Goal: Task Accomplishment & Management: Use online tool/utility

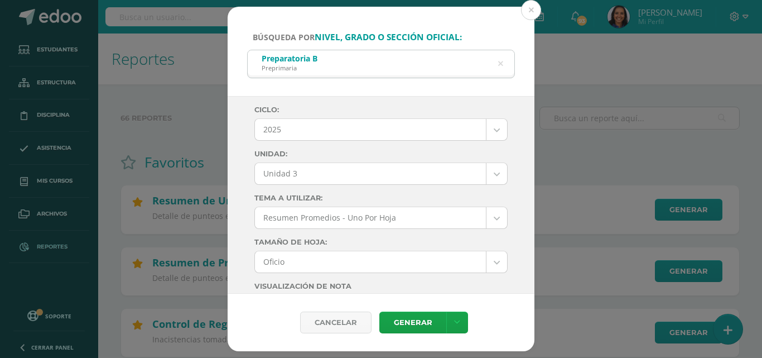
select select "Unidad 3"
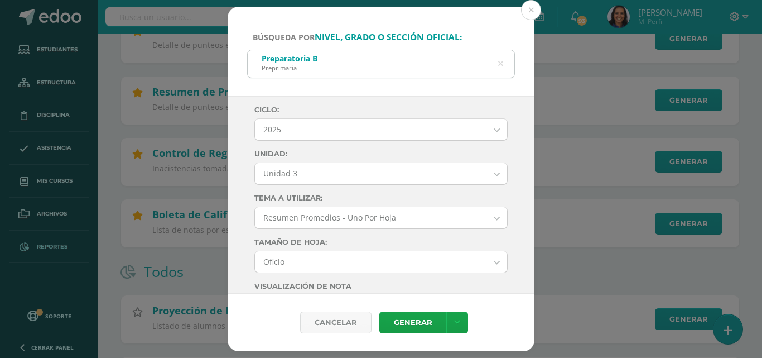
scroll to position [171, 0]
click at [503, 64] on icon at bounding box center [500, 64] width 5 height 28
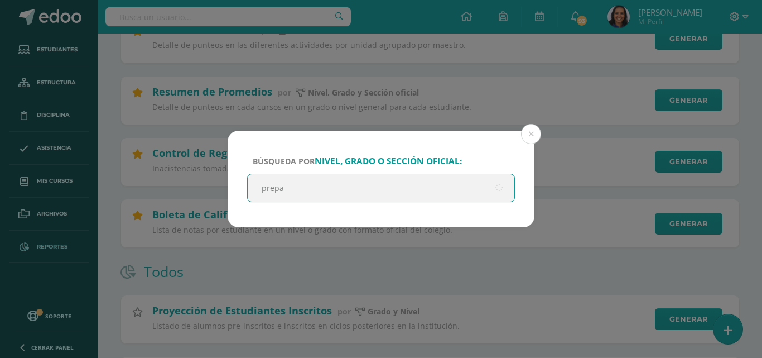
scroll to position [181, 0]
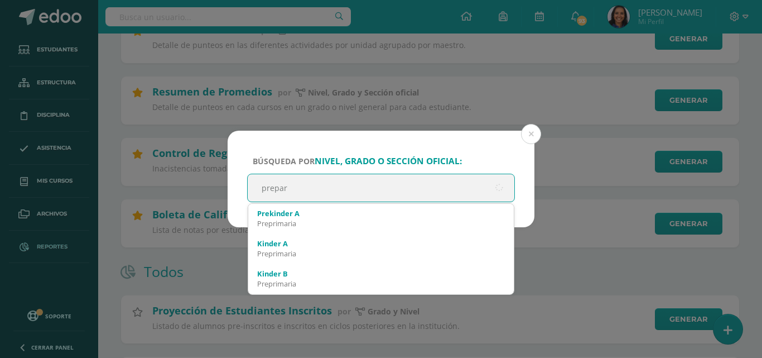
type input "prepara"
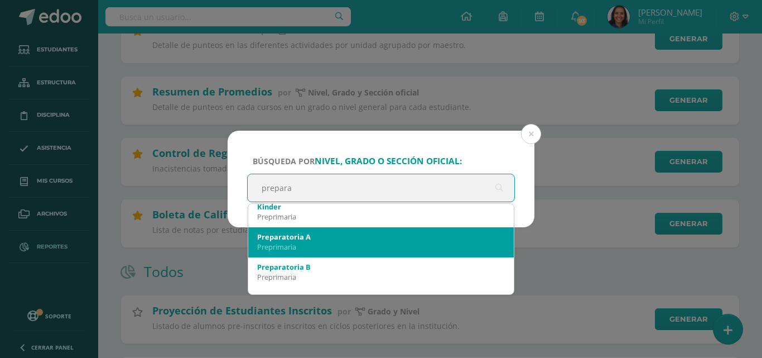
click at [412, 252] on div "Preprimaria" at bounding box center [381, 247] width 248 height 10
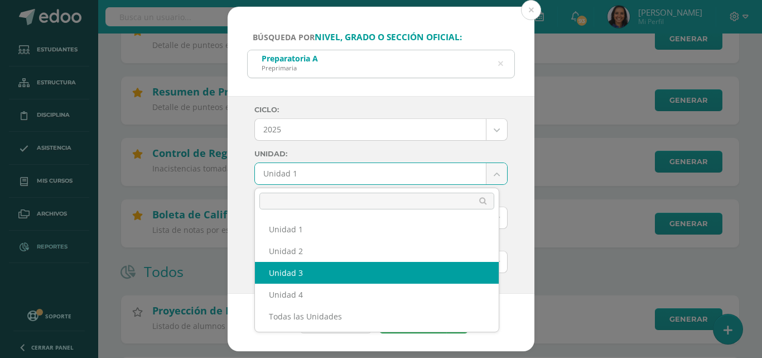
select select "Unidad 3"
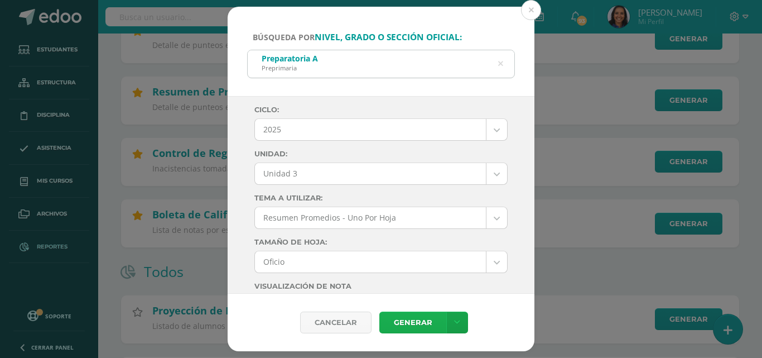
click at [421, 319] on link "Generar" at bounding box center [412, 322] width 67 height 22
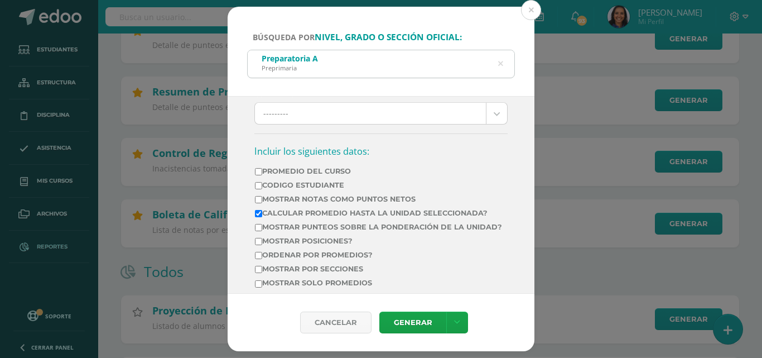
scroll to position [358, 0]
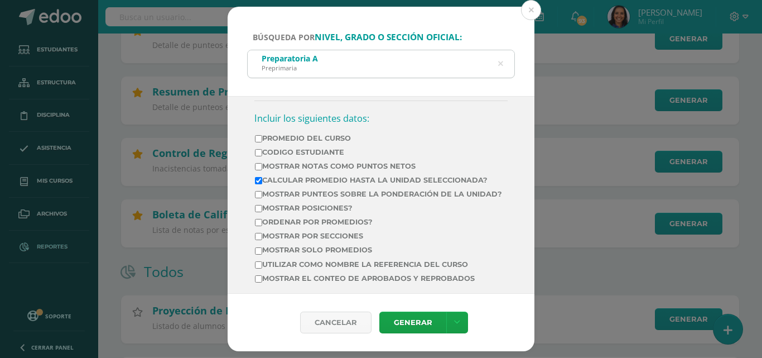
click at [259, 226] on input "Ordenar por promedios?" at bounding box center [258, 222] width 7 height 7
checkbox input "true"
click at [420, 321] on link "Generar" at bounding box center [412, 322] width 67 height 22
click at [500, 61] on icon at bounding box center [500, 64] width 5 height 28
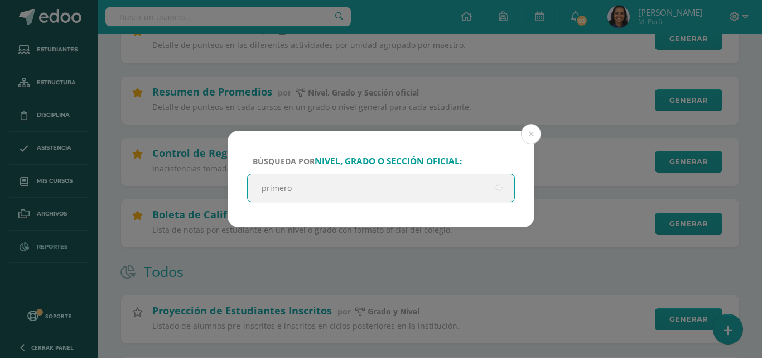
scroll to position [0, 0]
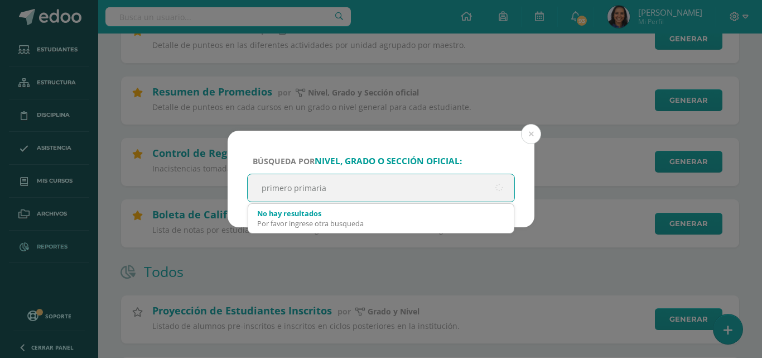
type input "primero primaria"
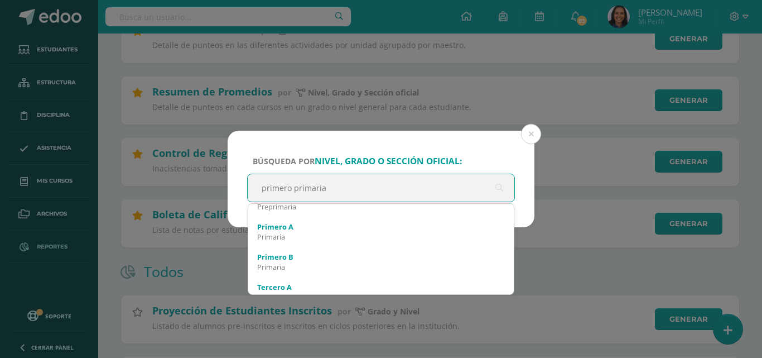
scroll to position [331, 0]
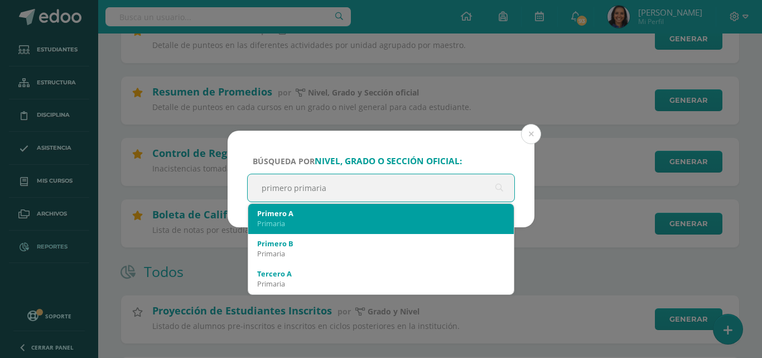
click at [369, 228] on div "Primaria" at bounding box center [381, 223] width 248 height 10
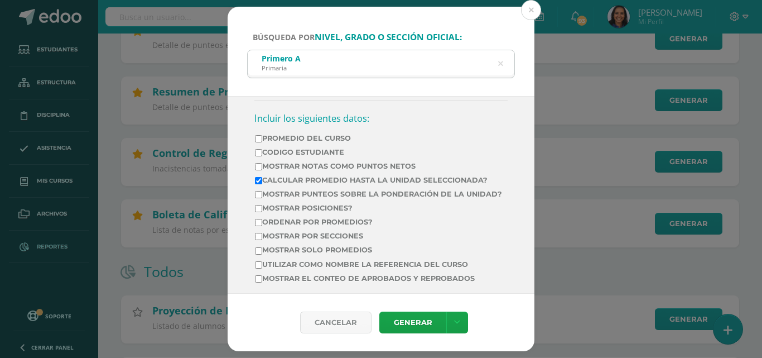
click at [261, 226] on input "Ordenar por promedios?" at bounding box center [258, 222] width 7 height 7
checkbox input "true"
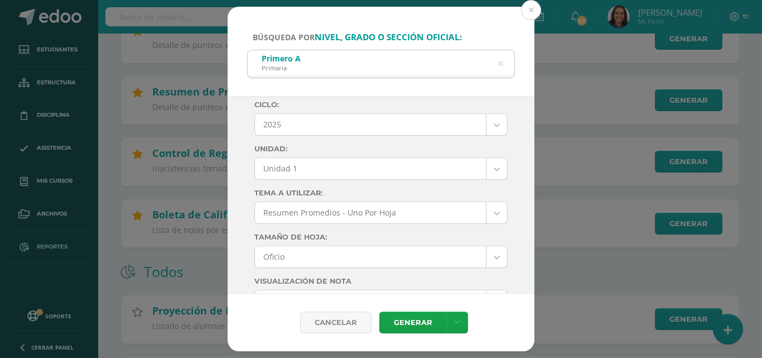
scroll to position [2, 0]
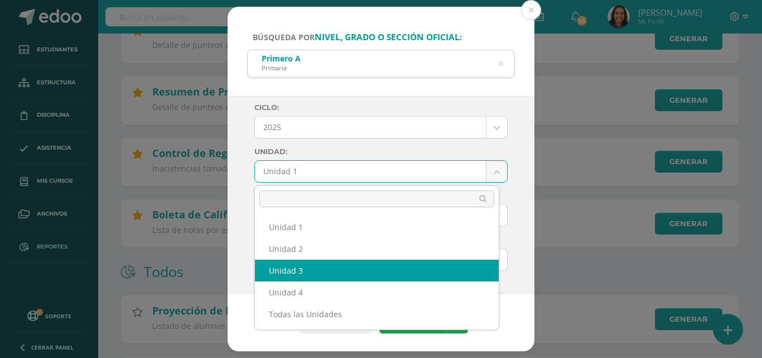
select select "Unidad 3"
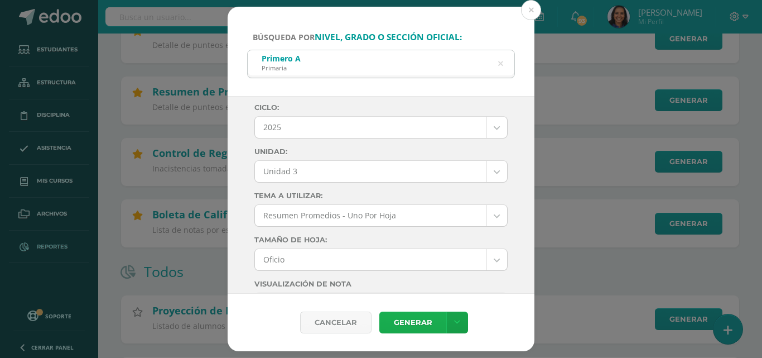
click at [418, 327] on link "Generar" at bounding box center [412, 322] width 67 height 22
click at [502, 64] on icon at bounding box center [500, 63] width 23 height 23
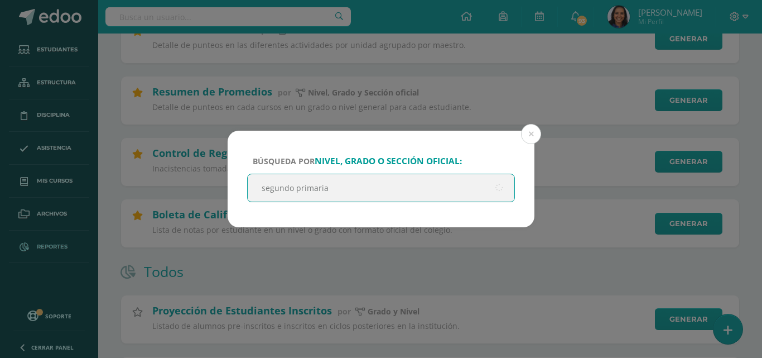
type input "segundo primaria"
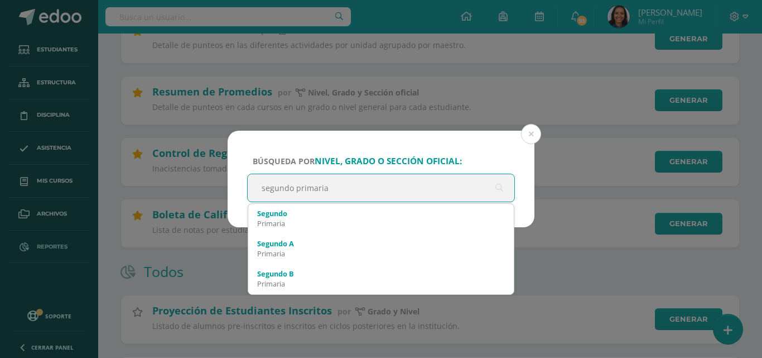
scroll to position [0, 0]
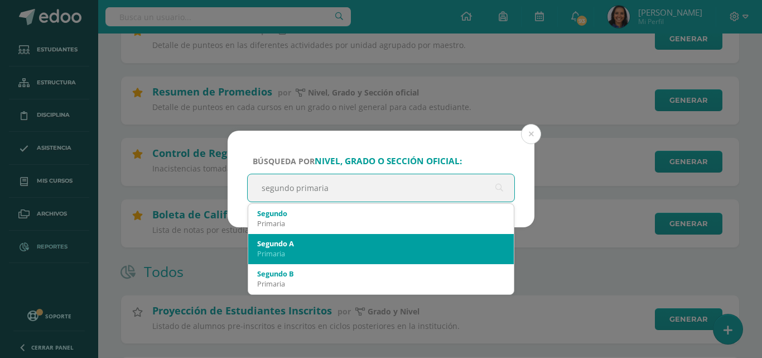
click at [386, 251] on div "Primaria" at bounding box center [381, 253] width 248 height 10
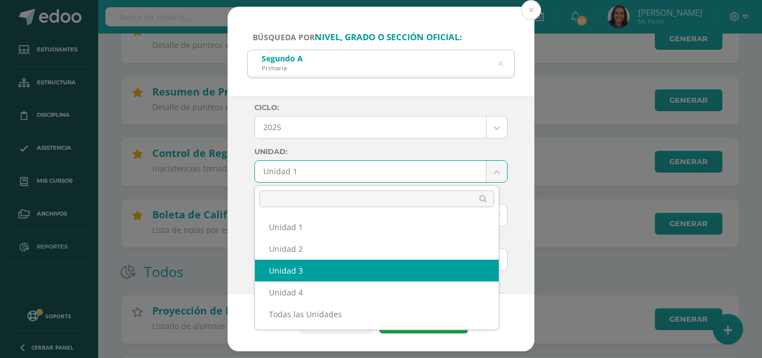
select select "Unidad 3"
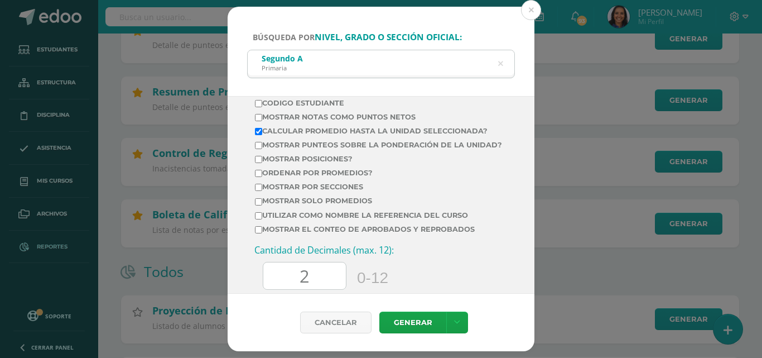
scroll to position [403, 0]
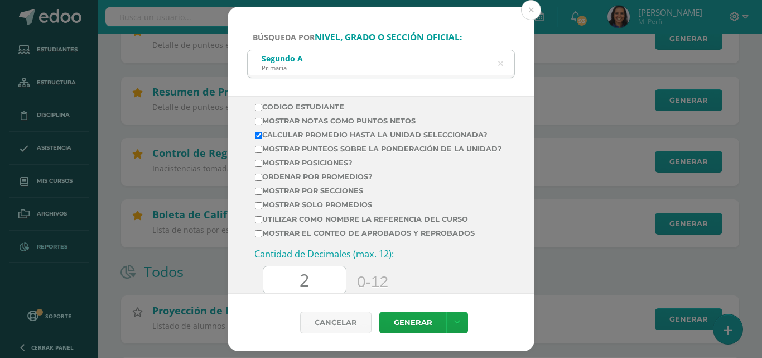
click at [261, 167] on input "Mostrar posiciones?" at bounding box center [258, 163] width 7 height 7
checkbox input "true"
click at [259, 181] on input "Ordenar por promedios?" at bounding box center [258, 177] width 7 height 7
checkbox input "true"
click at [425, 318] on link "Generar" at bounding box center [412, 322] width 67 height 22
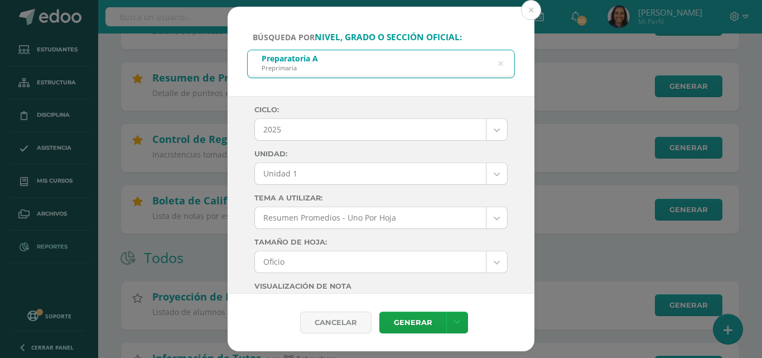
click at [499, 62] on icon at bounding box center [500, 64] width 5 height 28
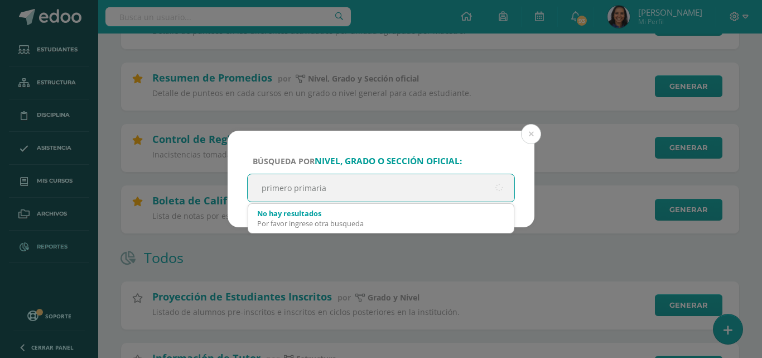
type input "primero primaria"
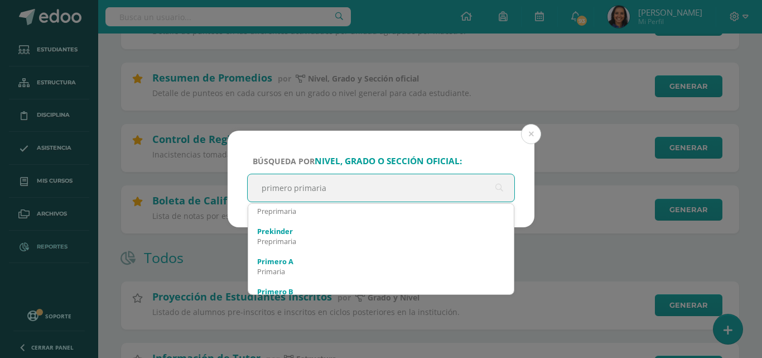
scroll to position [311, 0]
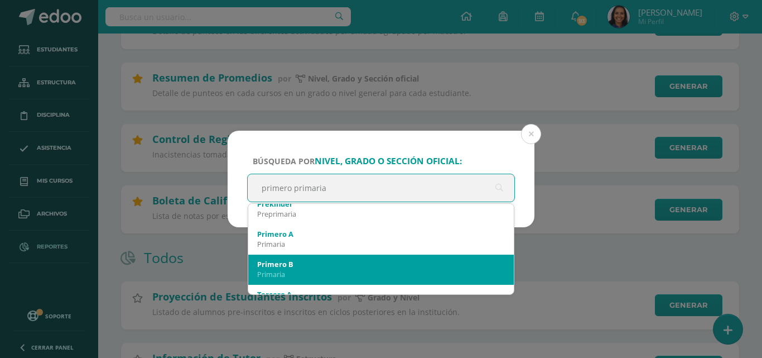
click at [408, 271] on div "Primaria" at bounding box center [381, 274] width 248 height 10
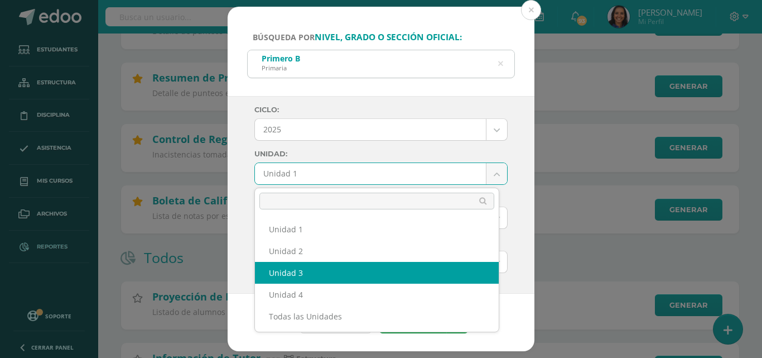
select select "Unidad 3"
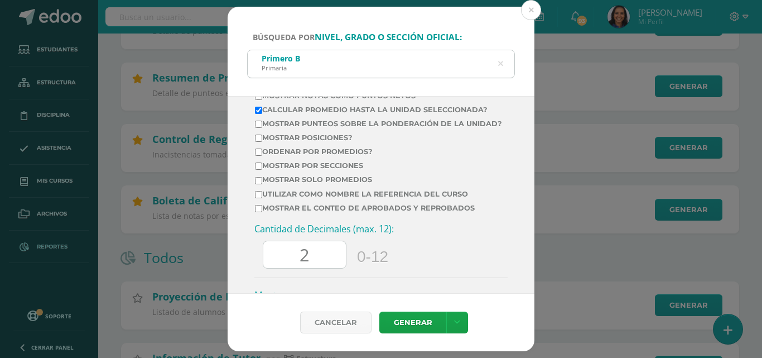
scroll to position [433, 0]
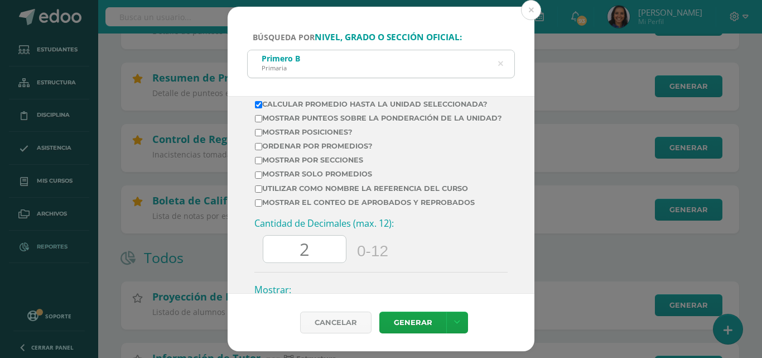
click at [257, 136] on input "Mostrar posiciones?" at bounding box center [258, 132] width 7 height 7
checkbox input "true"
click at [260, 150] on input "Ordenar por promedios?" at bounding box center [258, 146] width 7 height 7
checkbox input "true"
click at [418, 325] on link "Generar" at bounding box center [412, 322] width 67 height 22
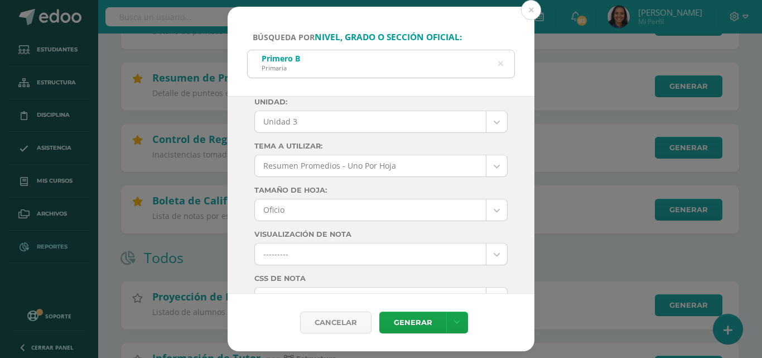
scroll to position [50, 0]
click at [499, 66] on icon at bounding box center [500, 63] width 23 height 23
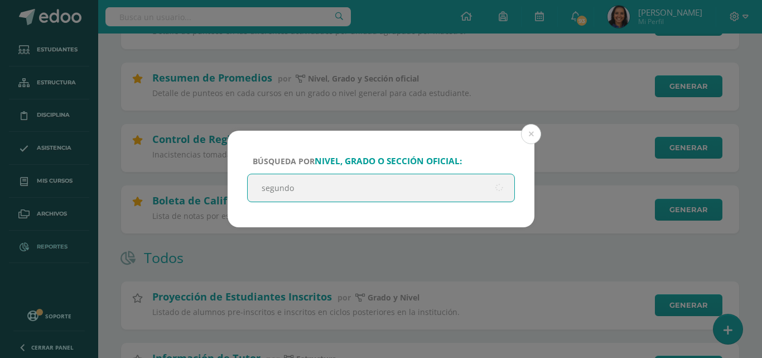
scroll to position [0, 0]
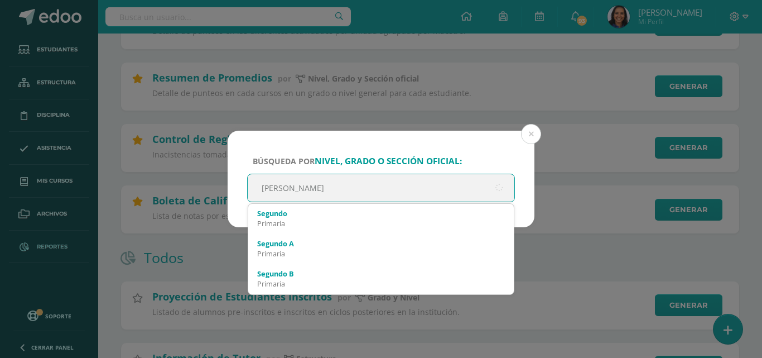
type input "segundo prima"
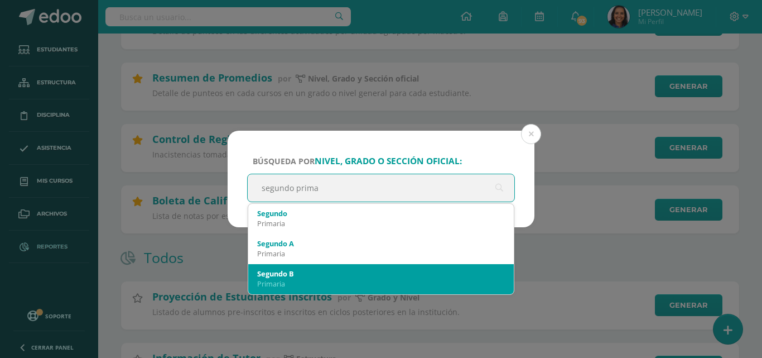
click at [401, 277] on div "Segundo B" at bounding box center [381, 273] width 248 height 10
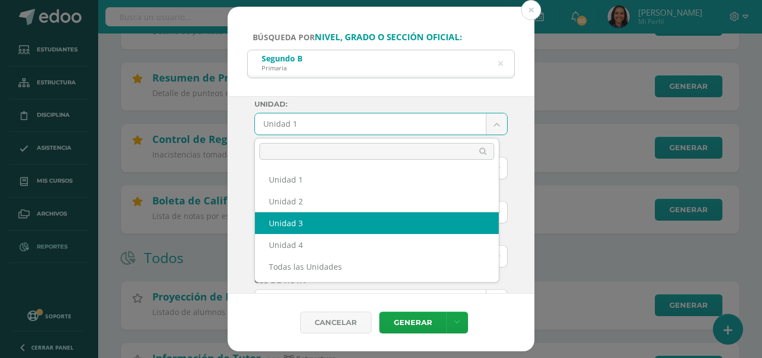
select select "Unidad 3"
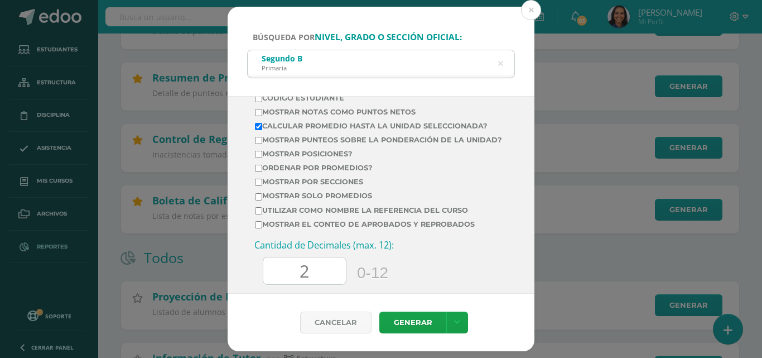
scroll to position [415, 0]
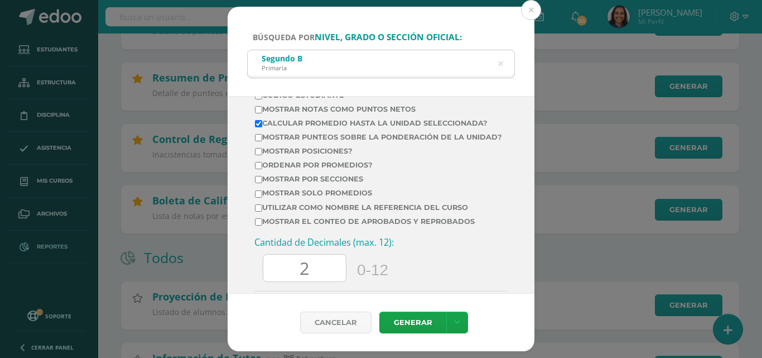
click at [257, 155] on input "Mostrar posiciones?" at bounding box center [258, 151] width 7 height 7
checkbox input "true"
click at [257, 169] on input "Ordenar por promedios?" at bounding box center [258, 165] width 7 height 7
checkbox input "true"
click at [426, 327] on link "Generar" at bounding box center [412, 322] width 67 height 22
